Goal: Task Accomplishment & Management: Complete application form

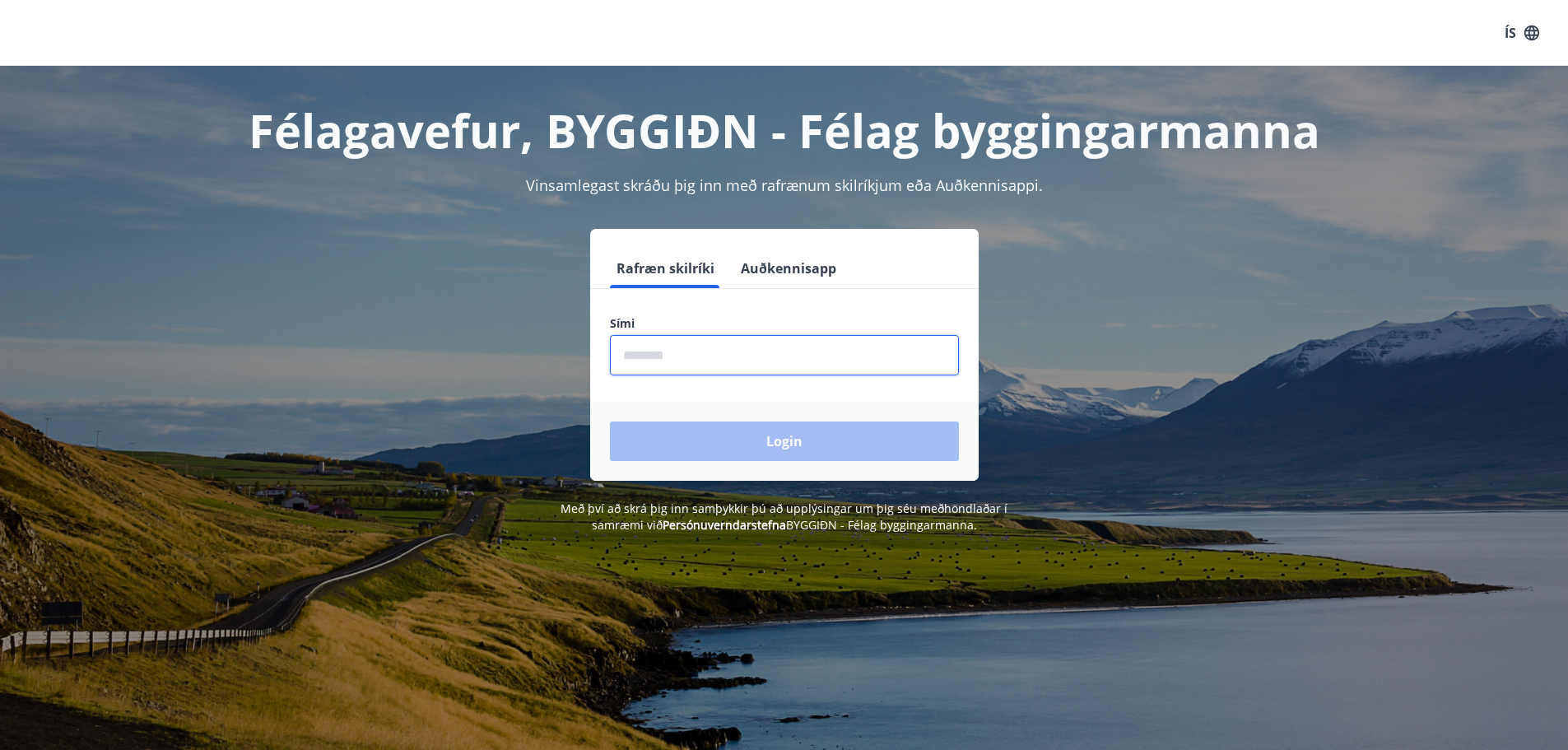
click at [689, 347] on input "phone" at bounding box center [784, 354] width 349 height 40
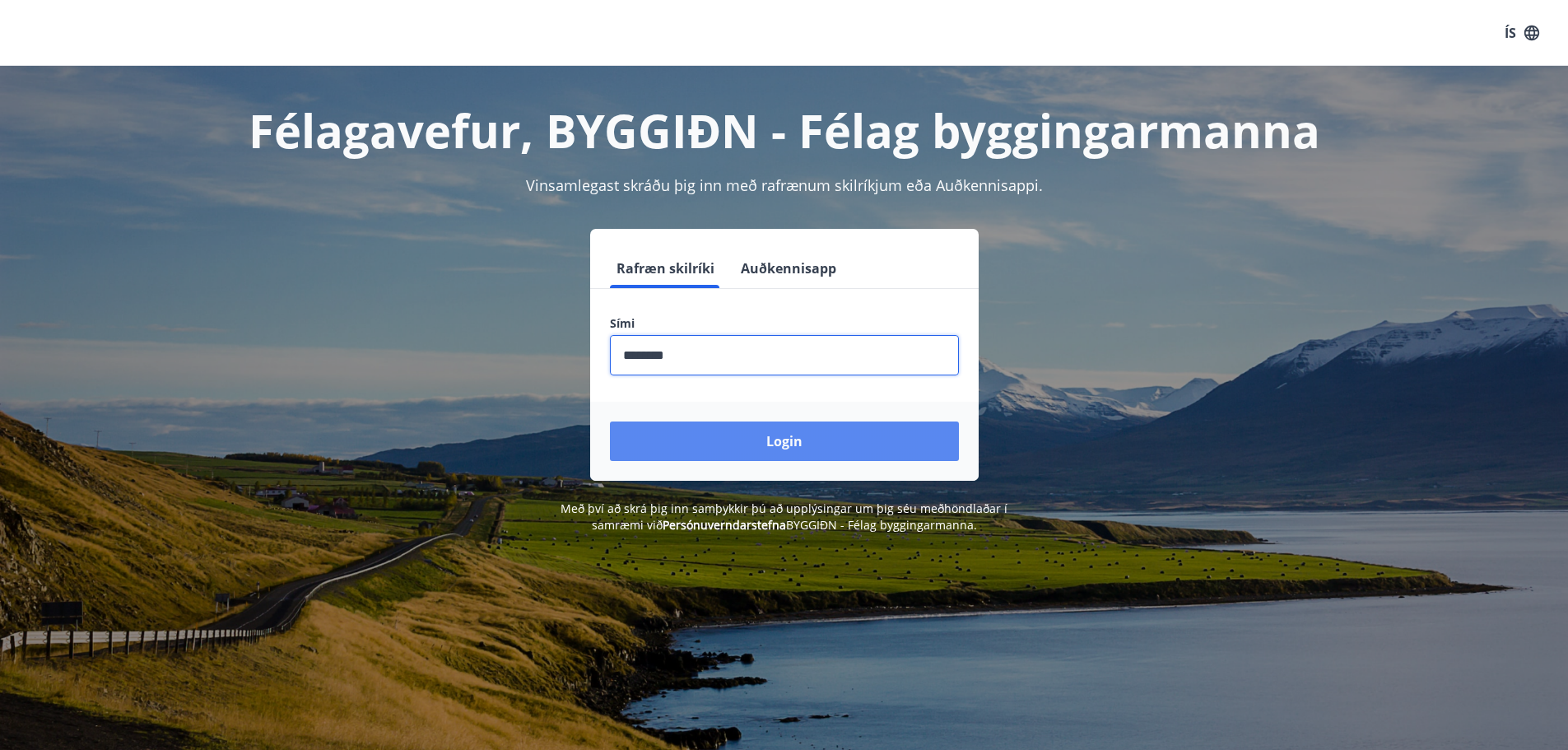
type input "********"
click at [761, 424] on button "Login" at bounding box center [784, 441] width 349 height 39
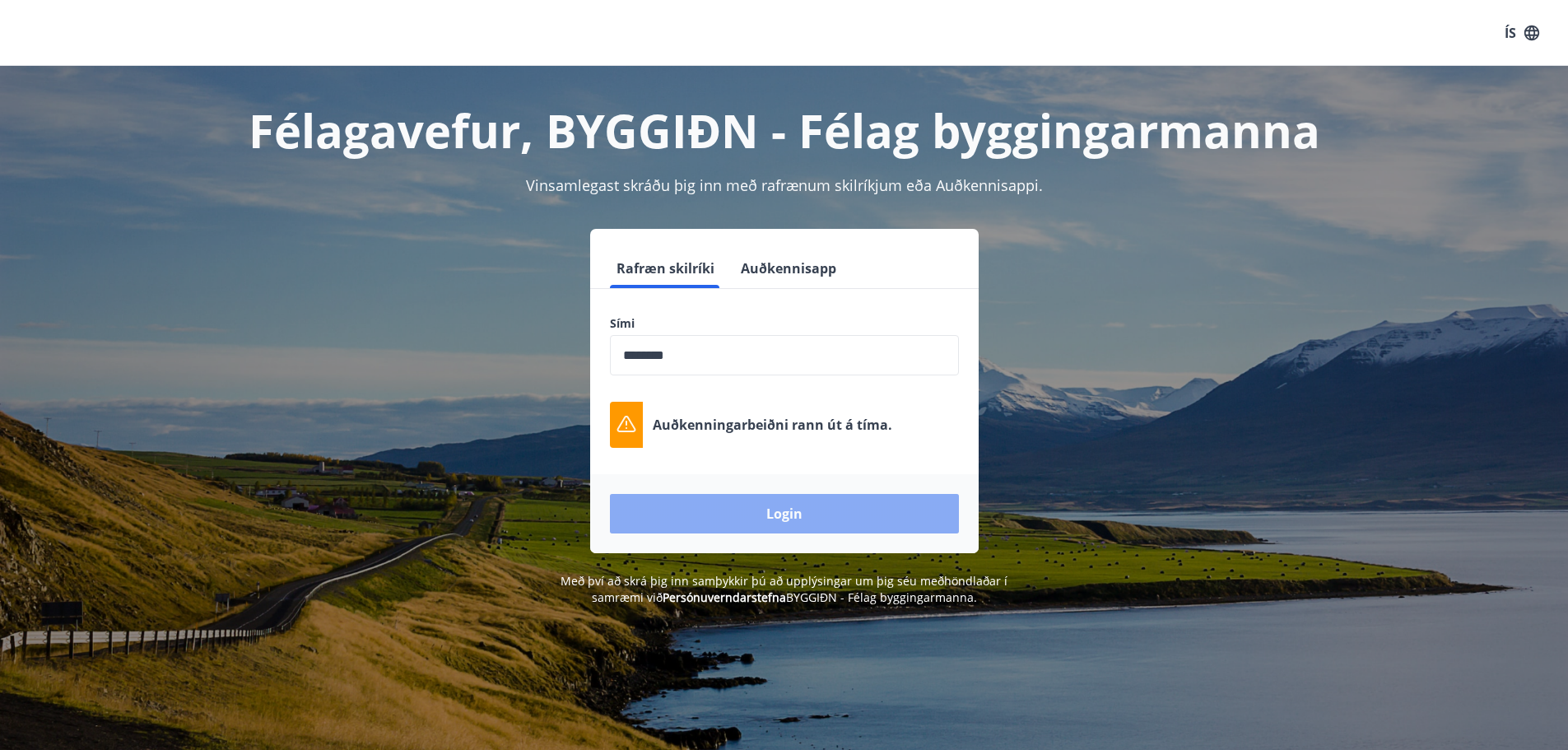
click at [765, 497] on button "Login" at bounding box center [784, 513] width 349 height 39
click at [737, 516] on button "Login" at bounding box center [784, 513] width 349 height 39
click at [633, 427] on icon at bounding box center [625, 423] width 19 height 17
click at [812, 267] on button "Auðkennisapp" at bounding box center [788, 268] width 108 height 39
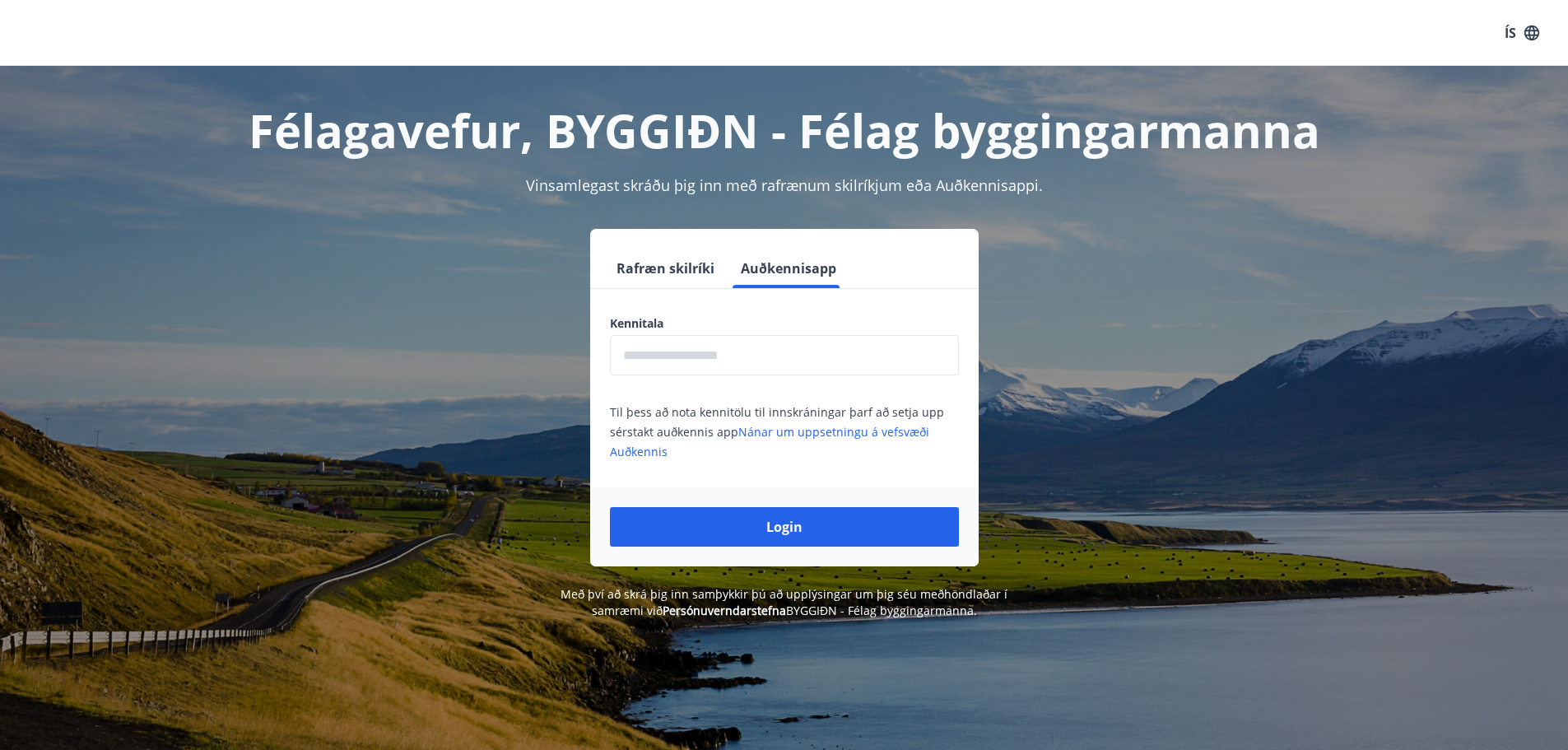
click at [714, 365] on input "text" at bounding box center [784, 354] width 349 height 40
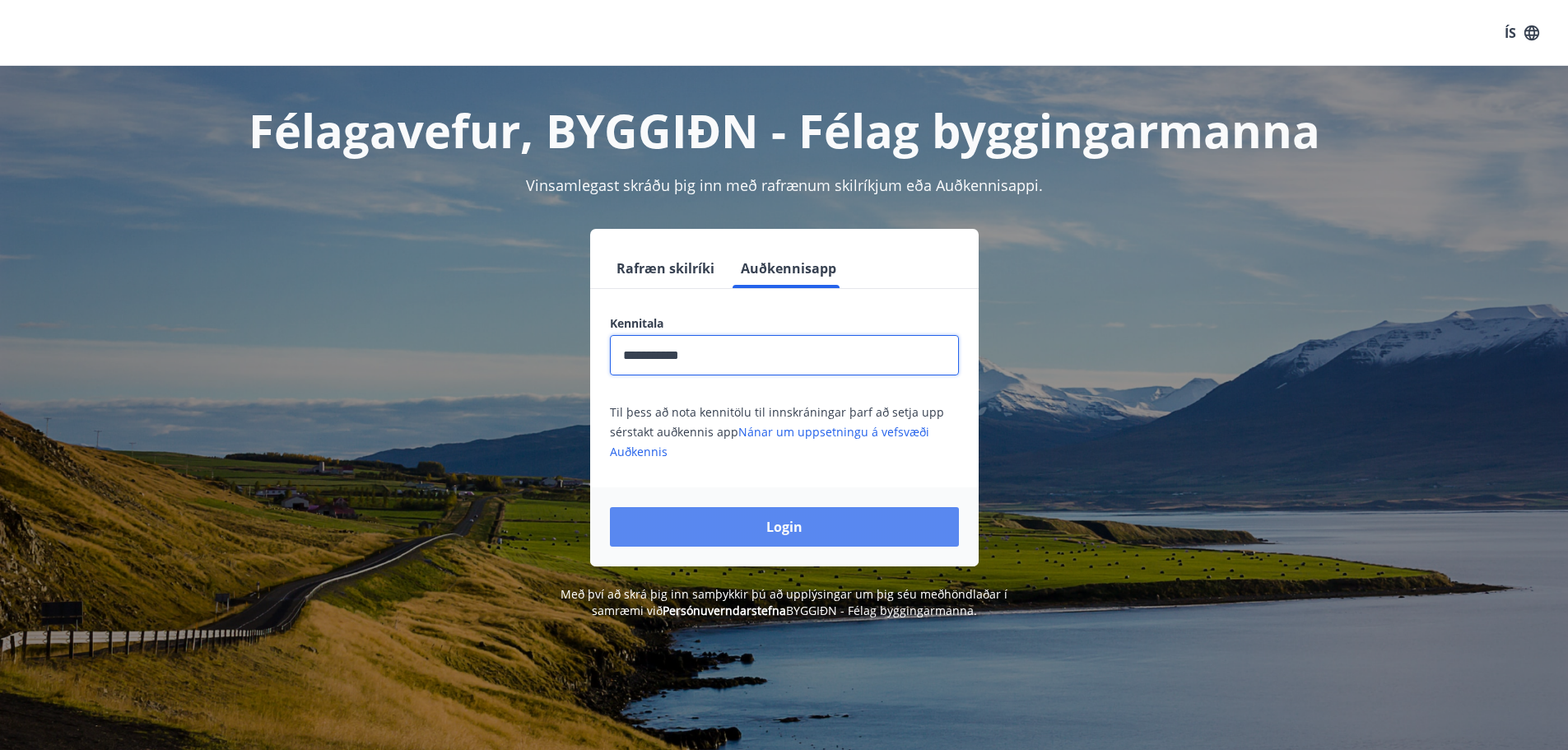
type input "**********"
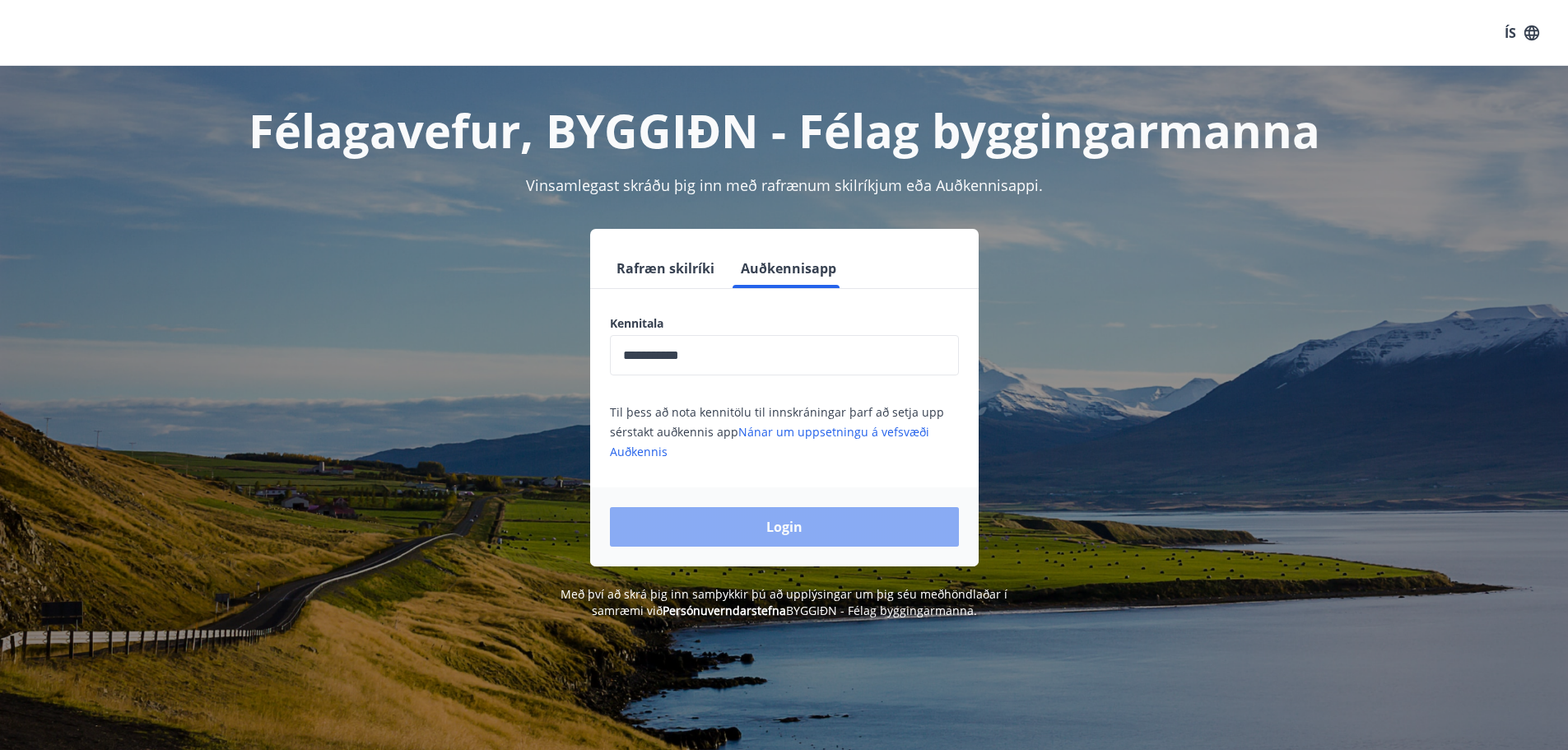
click at [802, 534] on button "Login" at bounding box center [784, 527] width 349 height 39
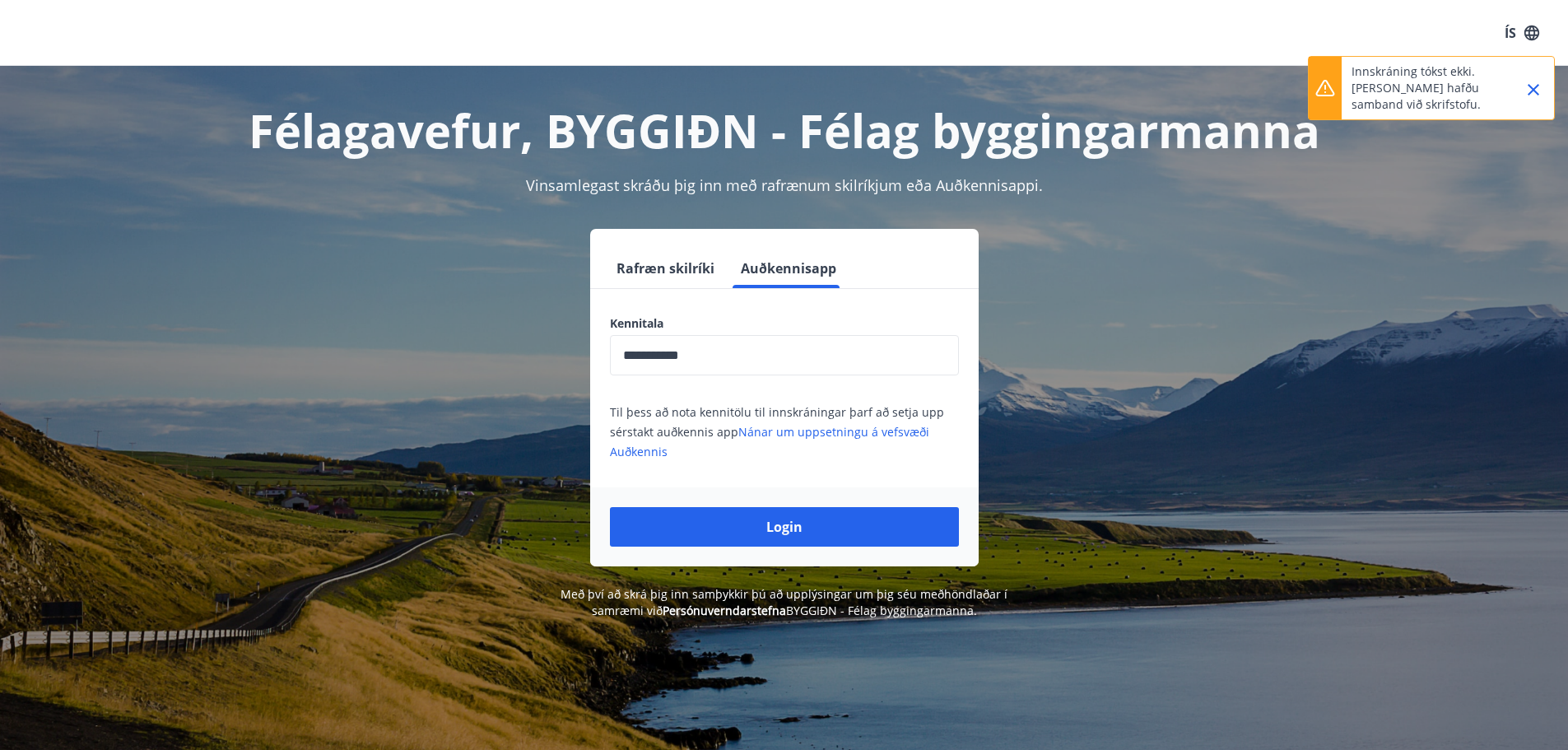
click at [1524, 30] on icon "button" at bounding box center [1532, 32] width 19 height 19
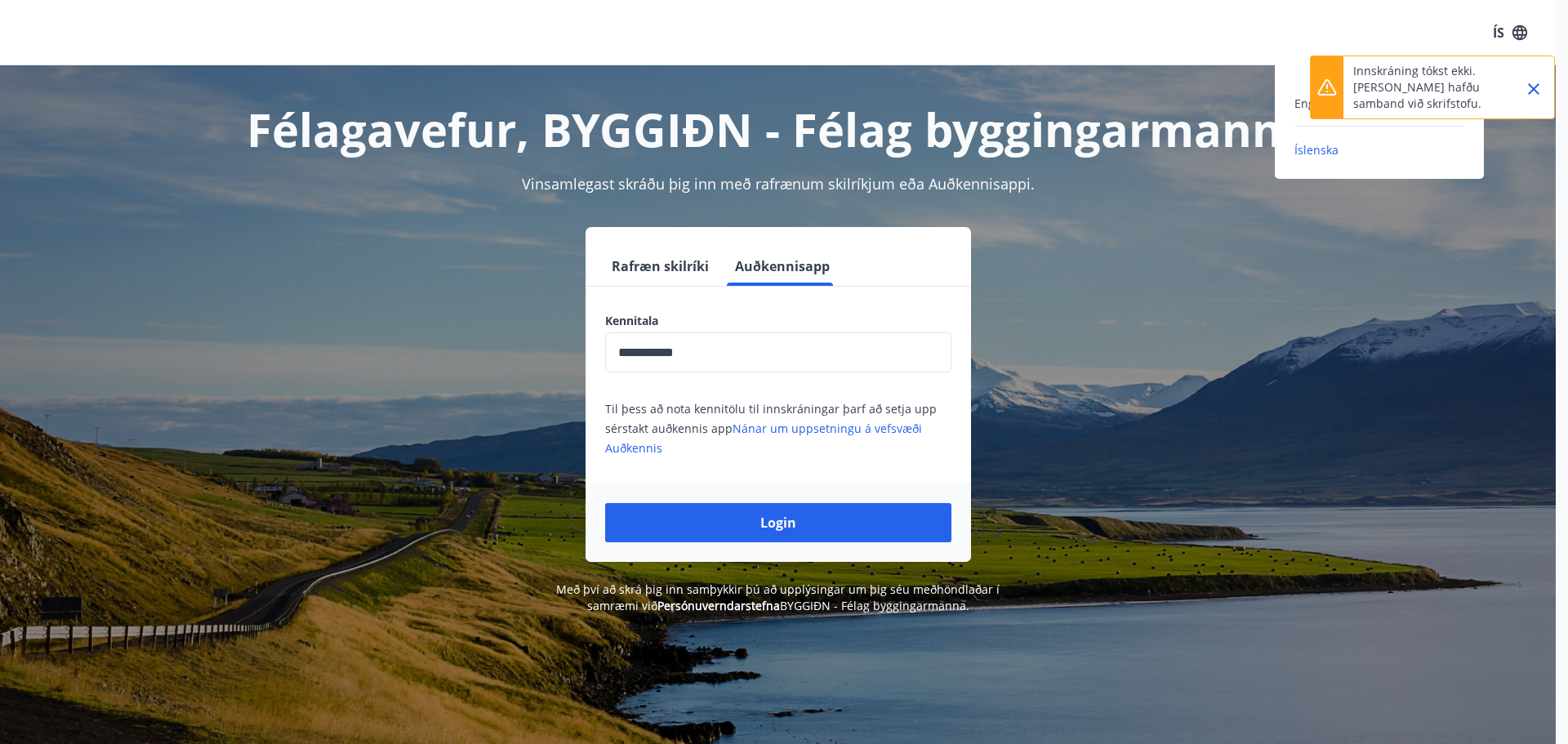
click at [1289, 104] on div "English Íslenska" at bounding box center [1379, 126] width 209 height 66
click at [1297, 103] on span "English" at bounding box center [1313, 104] width 40 height 15
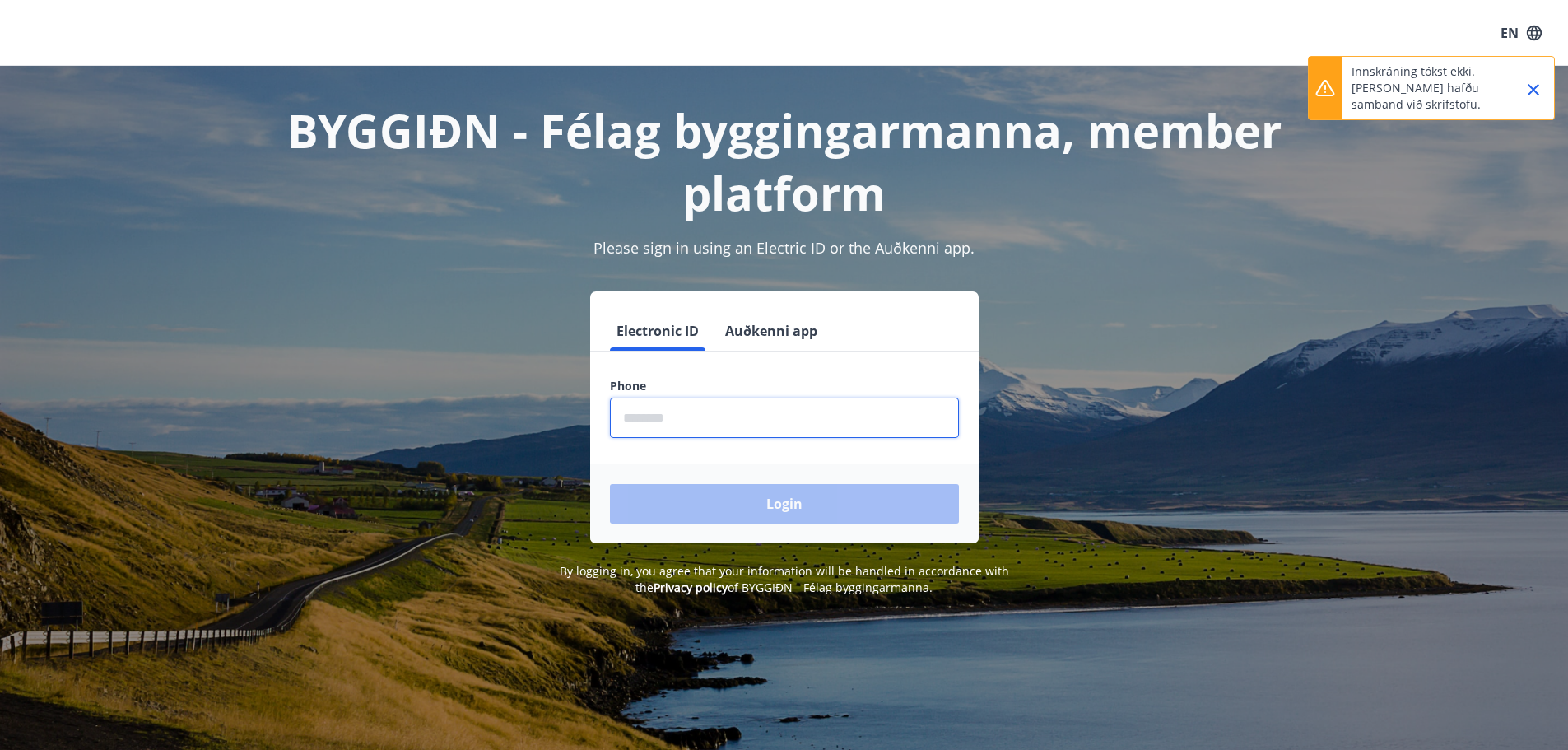
click at [723, 408] on input "phone" at bounding box center [784, 417] width 349 height 40
click at [1539, 85] on icon "Close" at bounding box center [1534, 90] width 12 height 12
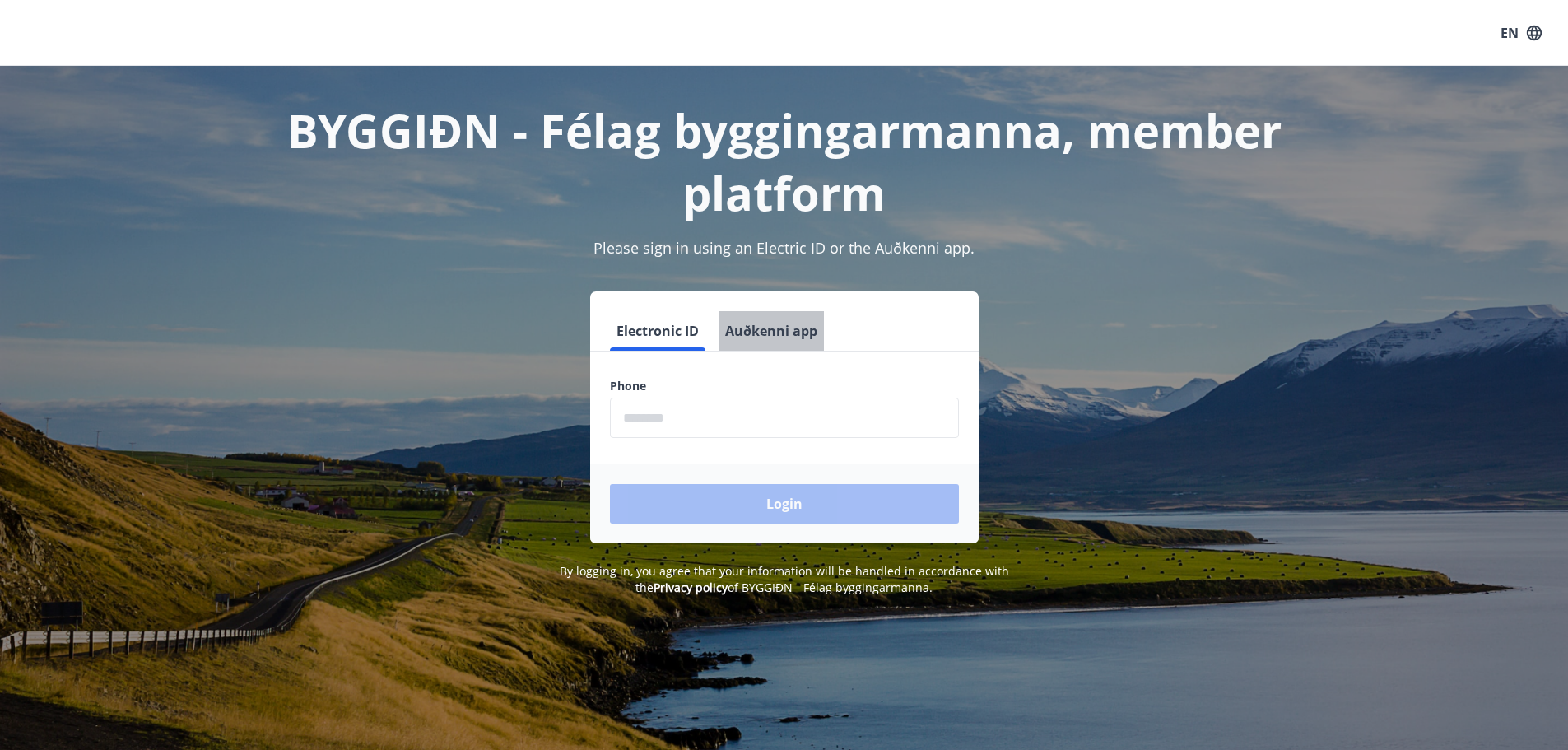
click at [785, 324] on button "Auðkenni app" at bounding box center [772, 331] width 105 height 39
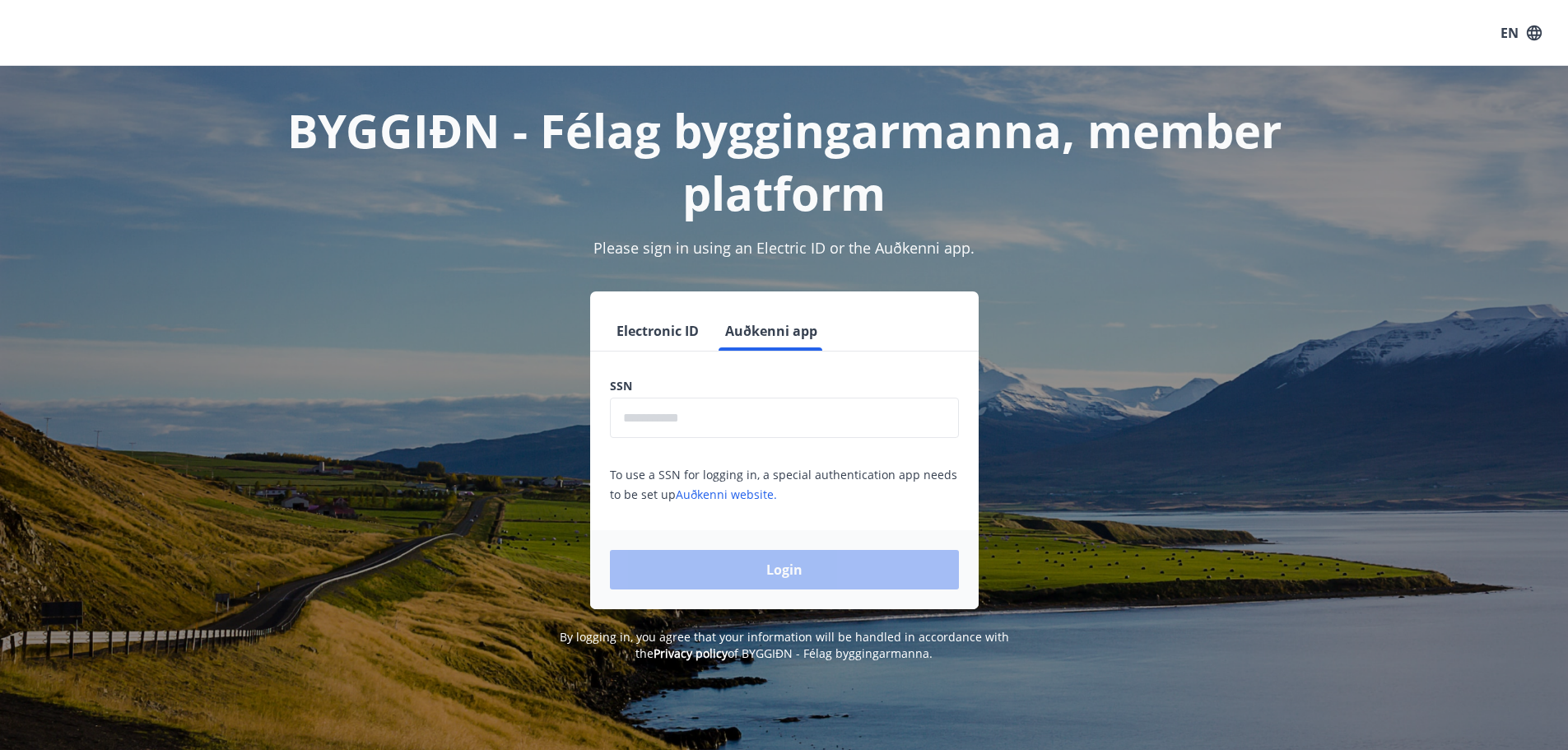
click at [731, 415] on input "text" at bounding box center [784, 417] width 349 height 40
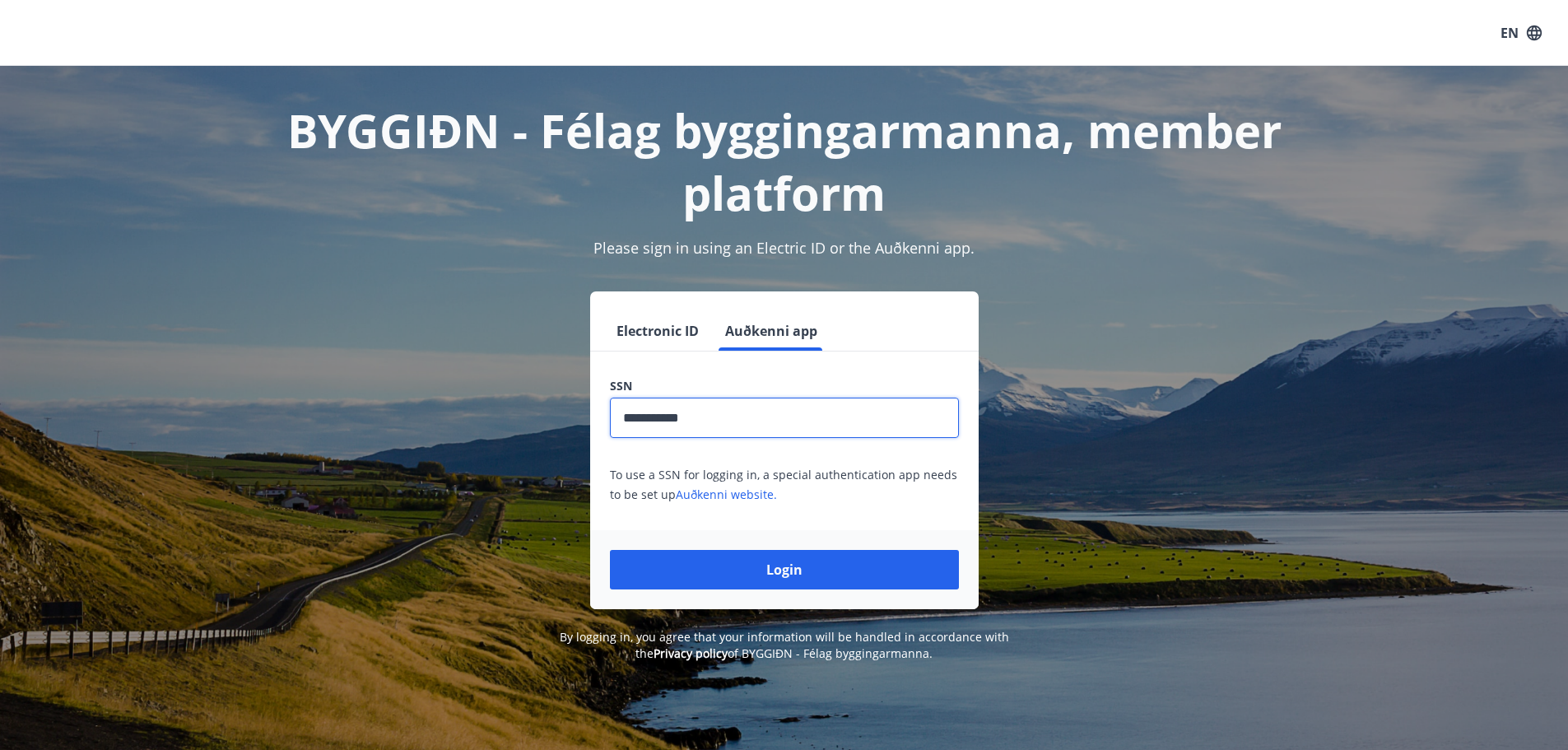
type input "**********"
click at [610, 550] on button "Login" at bounding box center [784, 570] width 349 height 39
